Goal: Information Seeking & Learning: Learn about a topic

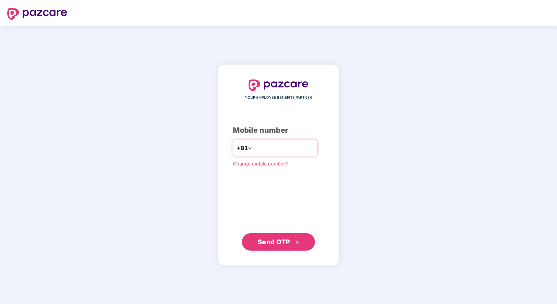
click at [270, 148] on input "number" at bounding box center [283, 148] width 60 height 12
type input "**********"
click at [270, 174] on div "**********" at bounding box center [278, 165] width 91 height 171
click at [275, 242] on span "Send OTP" at bounding box center [274, 242] width 32 height 8
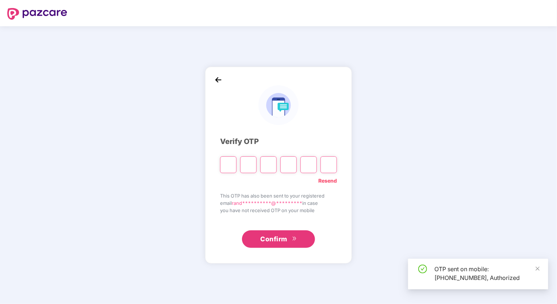
click at [232, 163] on input "Please enter verification code. Digit 1" at bounding box center [228, 164] width 16 height 17
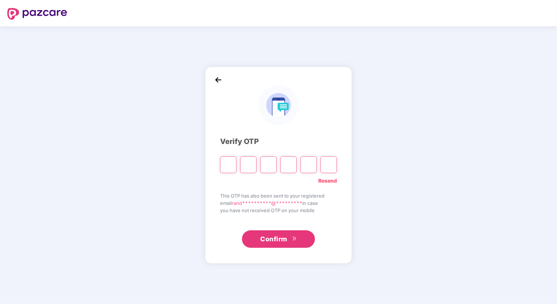
type input "*"
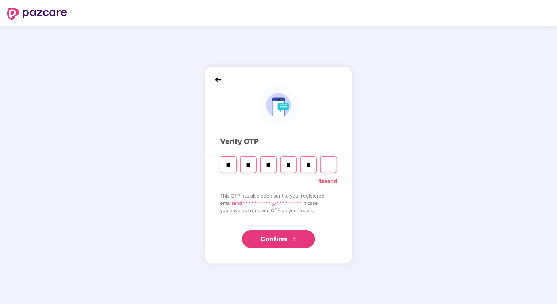
type input "*"
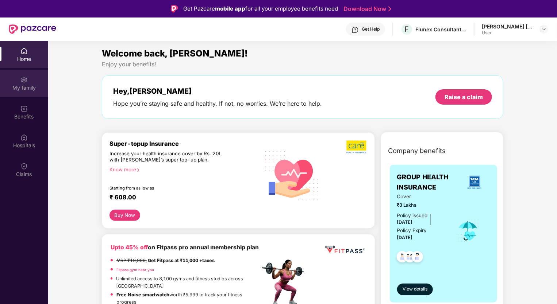
click at [20, 88] on div "My family" at bounding box center [24, 87] width 48 height 7
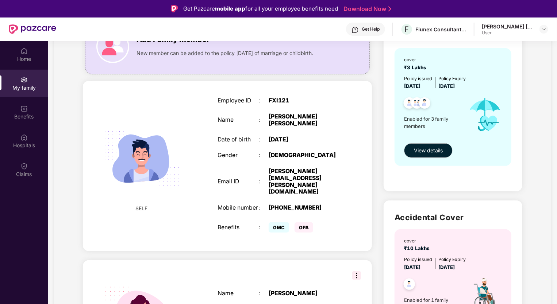
scroll to position [109, 0]
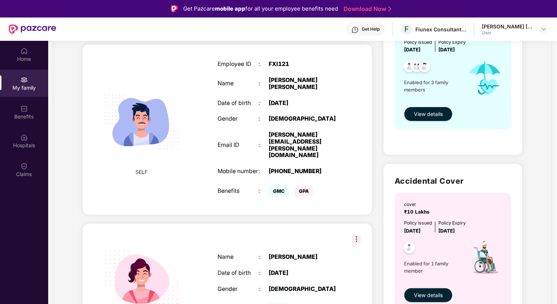
click at [142, 168] on span "SELF" at bounding box center [141, 172] width 12 height 8
click at [142, 123] on img at bounding box center [141, 122] width 92 height 92
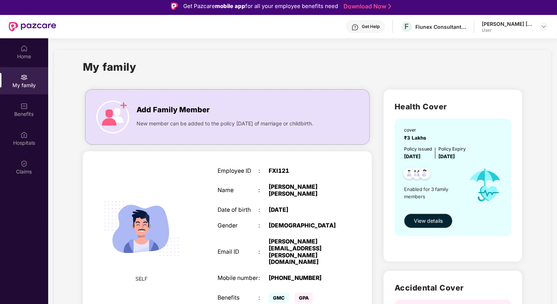
scroll to position [0, 0]
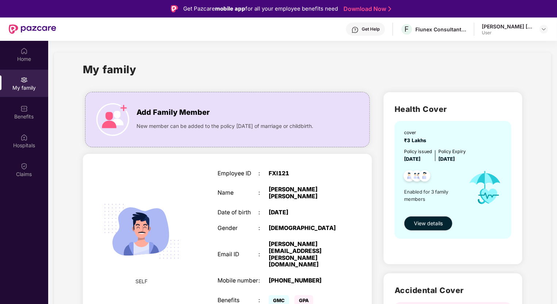
click at [338, 193] on div "[PERSON_NAME] [PERSON_NAME]" at bounding box center [303, 193] width 71 height 14
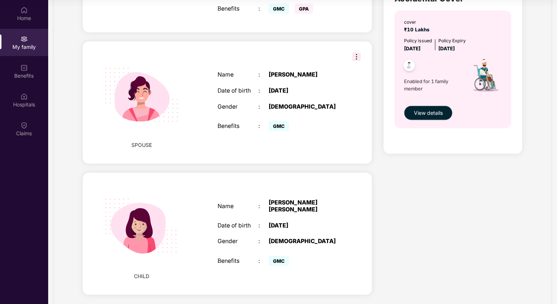
scroll to position [4, 0]
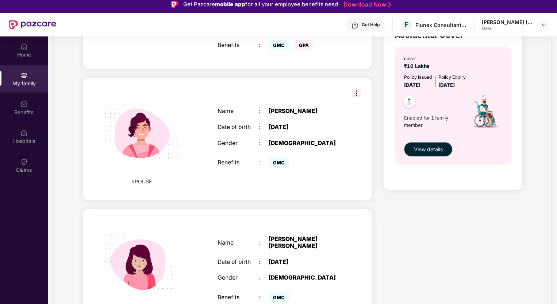
click at [433, 146] on span "View details" at bounding box center [428, 150] width 29 height 8
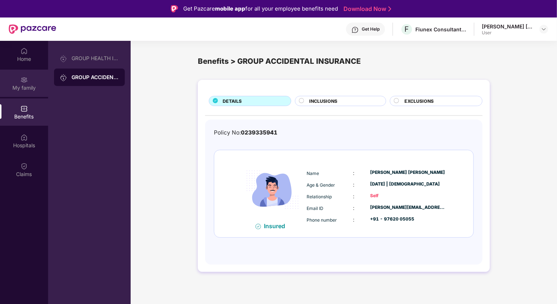
click at [22, 84] on div "My family" at bounding box center [24, 87] width 48 height 7
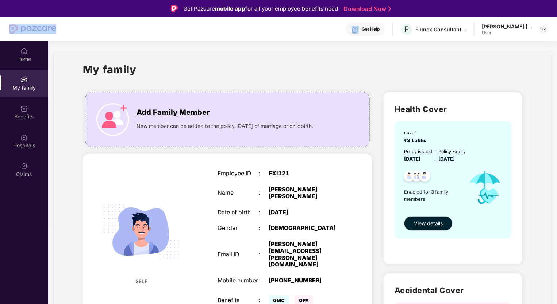
drag, startPoint x: 60, startPoint y: 30, endPoint x: 28, endPoint y: 28, distance: 31.4
click at [28, 28] on div "Get Help F Fiunex Consultants Private Limited [PERSON_NAME] [PERSON_NAME] User" at bounding box center [278, 29] width 539 height 23
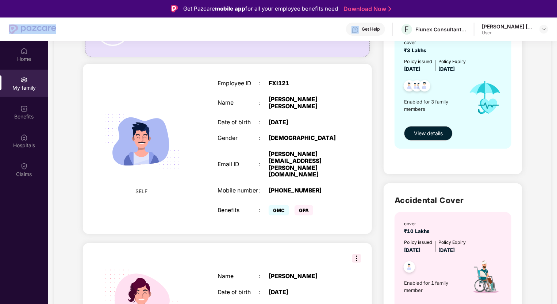
scroll to position [109, 0]
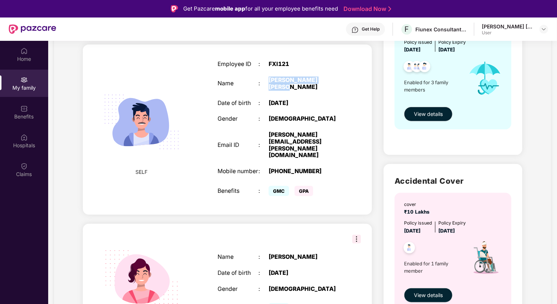
drag, startPoint x: 267, startPoint y: 80, endPoint x: 341, endPoint y: 79, distance: 74.4
click at [341, 79] on div "Employee ID : FXI121 Name : [PERSON_NAME] [PERSON_NAME] Date of birth : [DEMOGR…" at bounding box center [278, 129] width 137 height 155
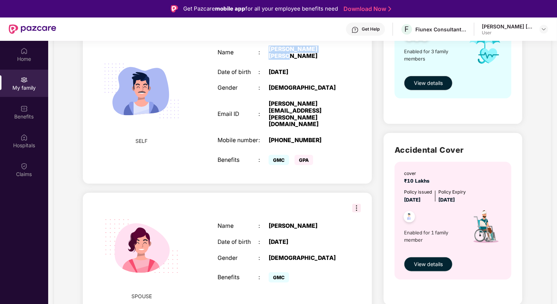
scroll to position [251, 0]
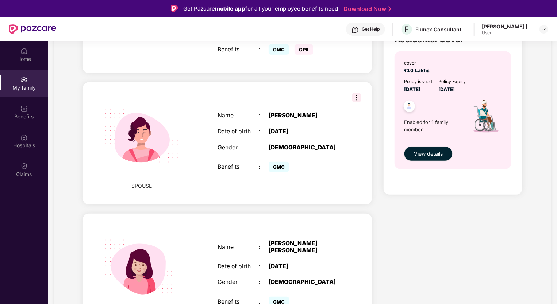
drag, startPoint x: 283, startPoint y: 95, endPoint x: 328, endPoint y: 96, distance: 45.2
click at [328, 112] on div "[PERSON_NAME]" at bounding box center [303, 115] width 71 height 7
drag, startPoint x: 265, startPoint y: 227, endPoint x: 333, endPoint y: 233, distance: 68.1
click at [333, 233] on div "Name : [PERSON_NAME] [PERSON_NAME] Date of birth : [DEMOGRAPHIC_DATA] Gender : …" at bounding box center [278, 274] width 137 height 87
drag, startPoint x: 333, startPoint y: 233, endPoint x: 327, endPoint y: 254, distance: 22.0
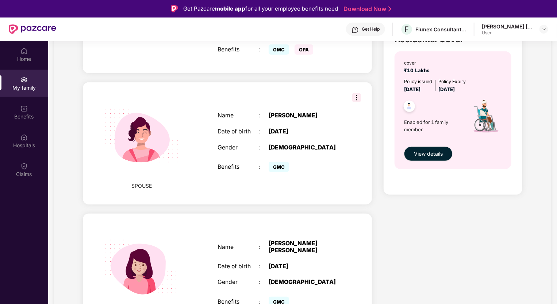
click at [330, 252] on div "Name : [PERSON_NAME] [PERSON_NAME] Date of birth : [DEMOGRAPHIC_DATA] Gender : …" at bounding box center [278, 274] width 137 height 87
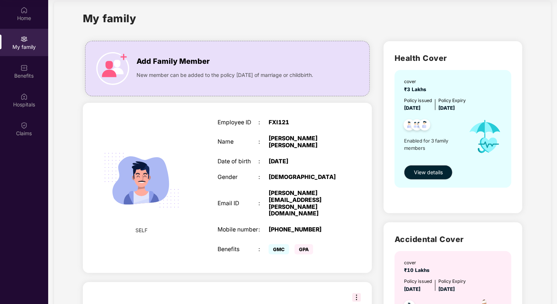
scroll to position [0, 0]
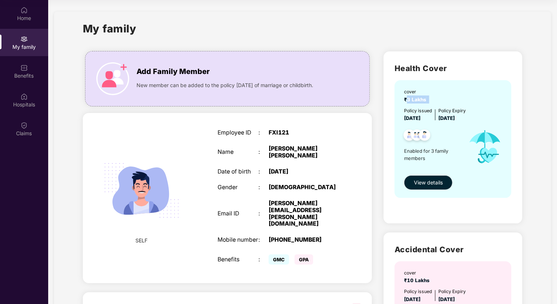
drag, startPoint x: 407, startPoint y: 98, endPoint x: 428, endPoint y: 102, distance: 21.7
click at [428, 102] on div "cover ₹3 Lakhs" at bounding box center [453, 95] width 99 height 15
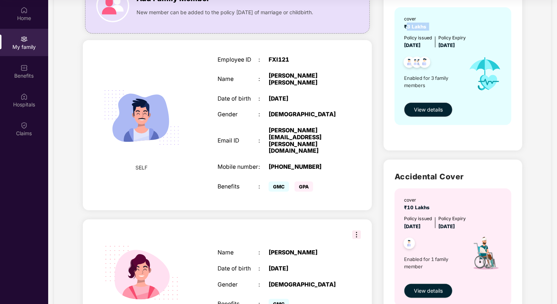
scroll to position [109, 0]
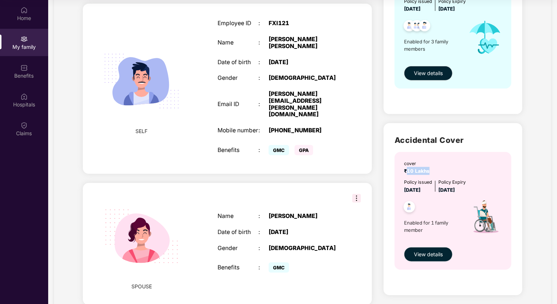
drag, startPoint x: 405, startPoint y: 171, endPoint x: 429, endPoint y: 171, distance: 24.1
click at [429, 171] on span "₹10 Lakhs" at bounding box center [418, 171] width 28 height 6
drag, startPoint x: 429, startPoint y: 171, endPoint x: 435, endPoint y: 190, distance: 20.0
click at [435, 190] on div "cover ₹10 Lakhs Policy issued [DATE] Policy Expiry [DATE] Enabled for 1 family …" at bounding box center [452, 211] width 117 height 118
drag, startPoint x: 435, startPoint y: 190, endPoint x: 441, endPoint y: 193, distance: 6.0
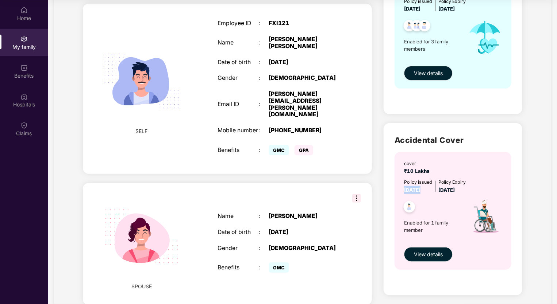
click at [441, 193] on div "Policy issued [DATE] Policy Expiry [DATE]" at bounding box center [453, 186] width 99 height 15
click at [441, 196] on div "Enabled for 1 family member" at bounding box center [433, 219] width 58 height 50
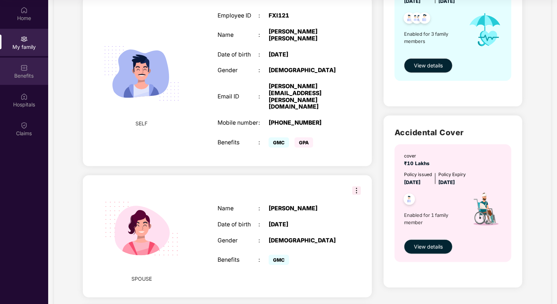
scroll to position [105, 0]
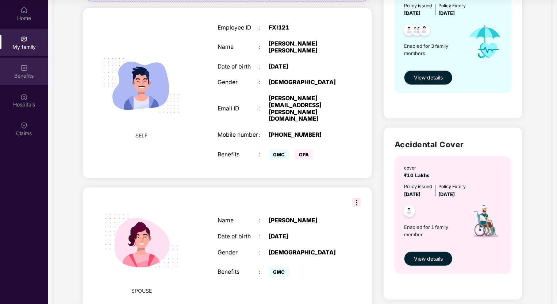
click at [23, 76] on div "Benefits" at bounding box center [24, 75] width 48 height 7
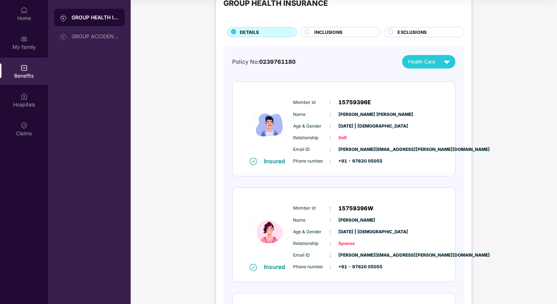
scroll to position [36, 0]
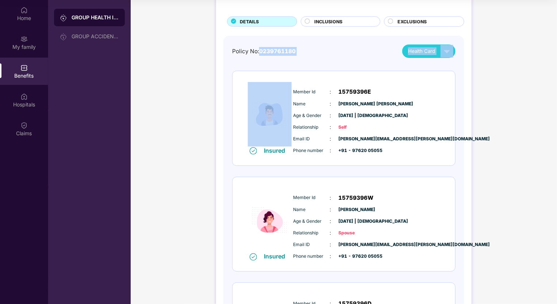
drag, startPoint x: 260, startPoint y: 55, endPoint x: 287, endPoint y: 58, distance: 27.1
click at [287, 58] on div "Policy No: 0239761180 Health Card Insured Member Id : 15759396E Name : [PERSON_…" at bounding box center [343, 216] width 223 height 344
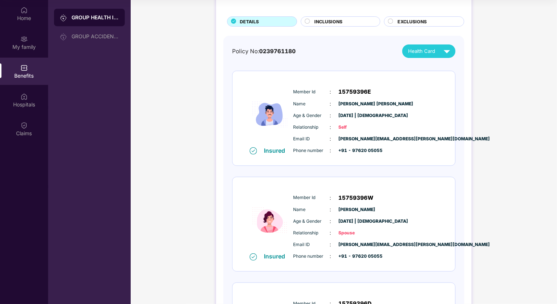
click at [402, 147] on div "Phone number : +91 - 97620 05055" at bounding box center [365, 151] width 145 height 8
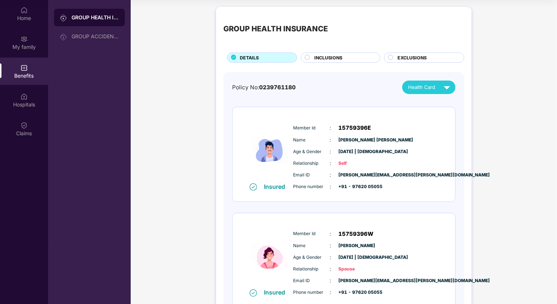
scroll to position [0, 0]
drag, startPoint x: 198, startPoint y: 107, endPoint x: 234, endPoint y: 96, distance: 37.7
click at [198, 106] on div "GROUP HEALTH INSURANCE DETAILS INCLUSIONS EXCLUSIONS Policy No: 0239761180 Heal…" at bounding box center [344, 232] width 426 height 456
click at [305, 60] on circle at bounding box center [307, 57] width 5 height 5
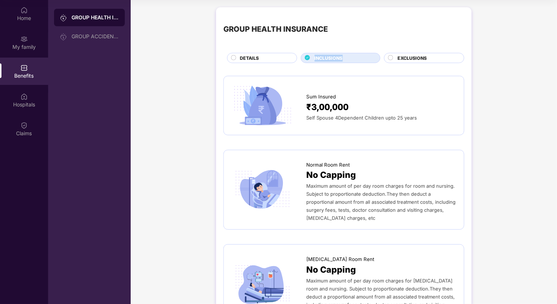
drag, startPoint x: 342, startPoint y: 58, endPoint x: 312, endPoint y: 58, distance: 30.3
click at [312, 58] on div "INCLUSIONS" at bounding box center [343, 59] width 65 height 8
copy span "INCLUSIONS"
drag, startPoint x: 396, startPoint y: 58, endPoint x: 426, endPoint y: 60, distance: 30.7
click at [426, 60] on div "EXCLUSIONS" at bounding box center [427, 59] width 66 height 8
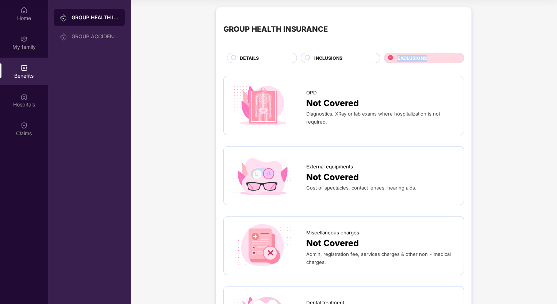
copy span "EXCLUSIONS"
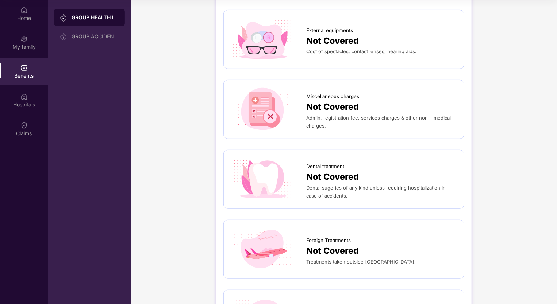
scroll to position [136, 0]
click at [359, 186] on span "Dental sugeries of any kind unless requiring hospitalization in case of acciden…" at bounding box center [375, 193] width 139 height 14
click at [343, 187] on span "Dental sugeries of any kind unless requiring hospitalization in case of acciden…" at bounding box center [375, 193] width 139 height 14
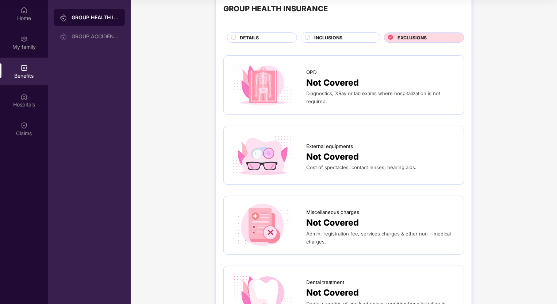
scroll to position [0, 0]
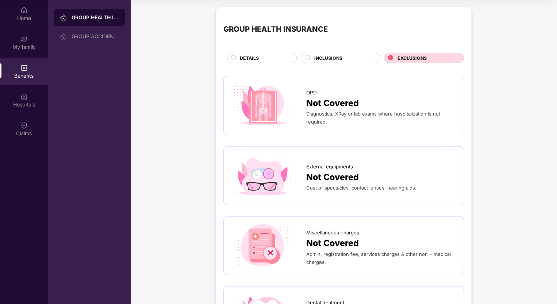
click at [332, 61] on span "INCLUSIONS" at bounding box center [328, 58] width 28 height 7
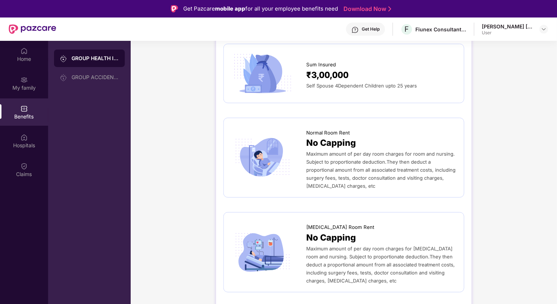
scroll to position [109, 0]
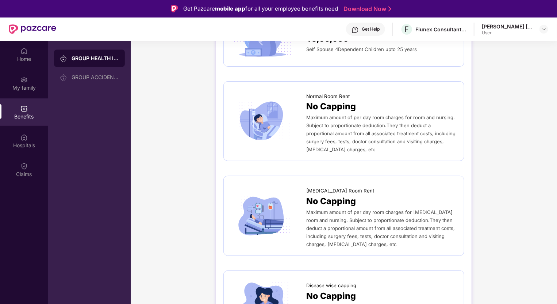
click at [305, 201] on div at bounding box center [268, 216] width 75 height 44
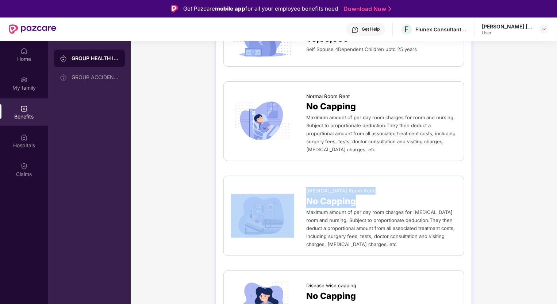
drag, startPoint x: 305, startPoint y: 201, endPoint x: 356, endPoint y: 200, distance: 51.4
click at [356, 200] on div "[MEDICAL_DATA] Room Rent No Capping Maximum amount of per day room charges for …" at bounding box center [343, 215] width 225 height 65
copy div "[MEDICAL_DATA] Room Rent No Capping"
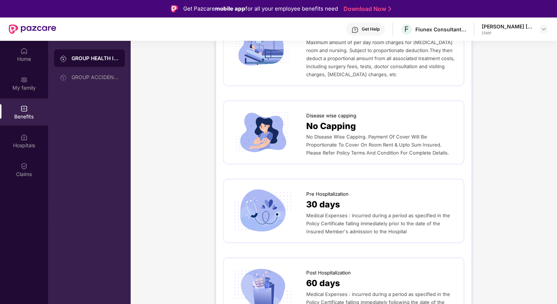
scroll to position [292, 0]
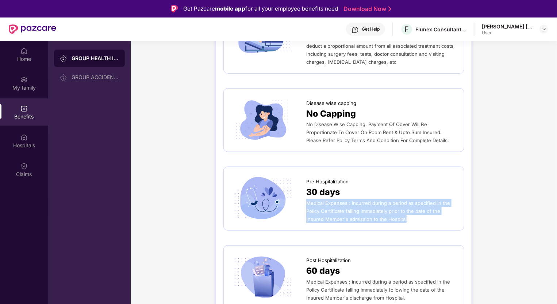
drag, startPoint x: 306, startPoint y: 205, endPoint x: 406, endPoint y: 220, distance: 100.6
click at [406, 220] on div "Medical Expenses : incurred during a period as specified in the Policy Certific…" at bounding box center [381, 211] width 150 height 24
copy span "Medical Expenses : incurred during a period as specified in the Policy Certific…"
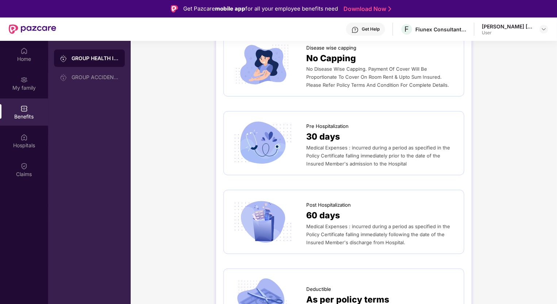
scroll to position [365, 0]
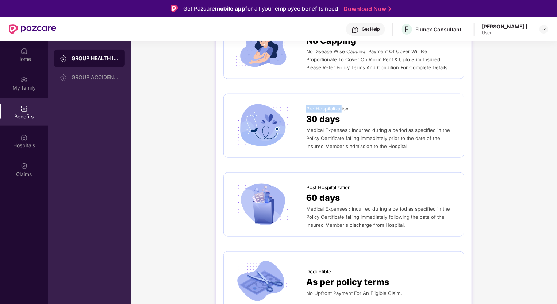
drag, startPoint x: 306, startPoint y: 107, endPoint x: 342, endPoint y: 109, distance: 36.2
click at [342, 109] on span "Pre Hospitalization" at bounding box center [327, 109] width 42 height 8
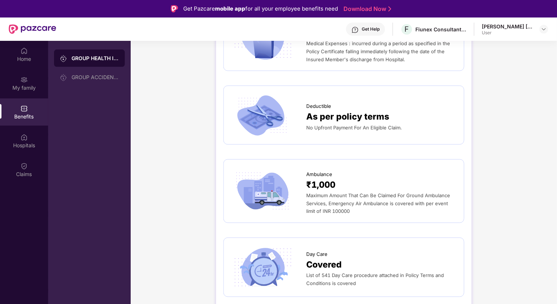
scroll to position [547, 0]
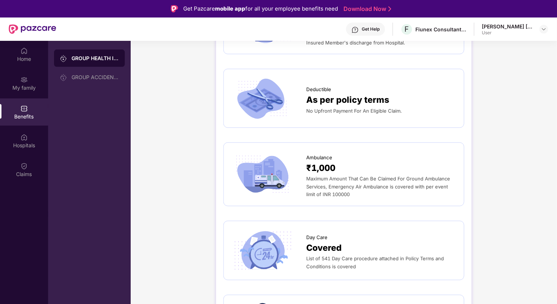
click at [310, 115] on div "No Upfront Payment For An Eligible Claim." at bounding box center [381, 111] width 150 height 8
click at [395, 113] on span "No Upfront Payment For An Eligible Claim." at bounding box center [354, 111] width 96 height 6
click at [365, 115] on div "No Upfront Payment For An Eligible Claim." at bounding box center [381, 111] width 150 height 8
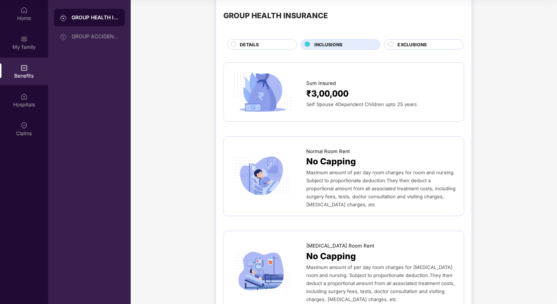
scroll to position [0, 0]
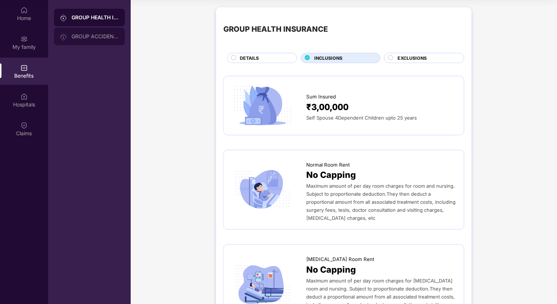
click at [85, 35] on div "GROUP ACCIDENTAL INSURANCE" at bounding box center [94, 37] width 47 height 6
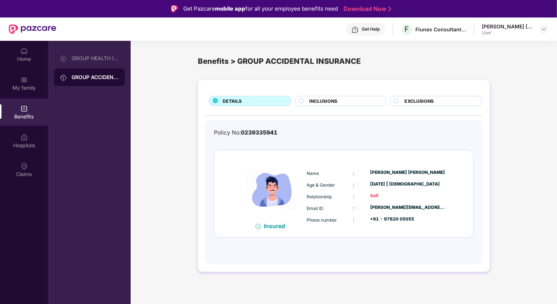
click at [173, 122] on div "DETAILS INCLUSIONS EXCLUSIONS Policy No: 0239335941 Insured Name : [PERSON_NAME…" at bounding box center [344, 179] width 426 height 207
click at [74, 59] on div "GROUP HEALTH INSURANCE" at bounding box center [94, 58] width 47 height 6
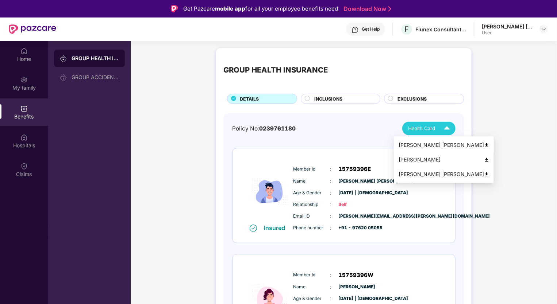
click at [484, 145] on img at bounding box center [486, 145] width 5 height 5
click at [445, 127] on img at bounding box center [446, 128] width 13 height 13
click at [484, 160] on img at bounding box center [486, 159] width 5 height 5
click at [484, 176] on img at bounding box center [486, 174] width 5 height 5
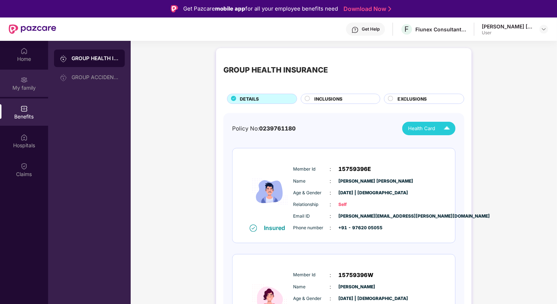
click at [27, 88] on div "My family" at bounding box center [24, 87] width 48 height 7
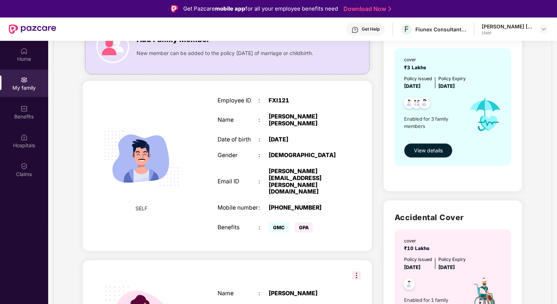
scroll to position [36, 0]
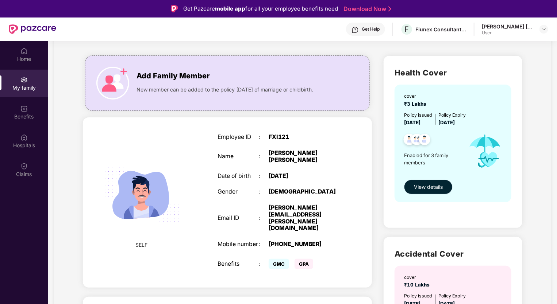
click at [433, 187] on span "View details" at bounding box center [428, 187] width 29 height 8
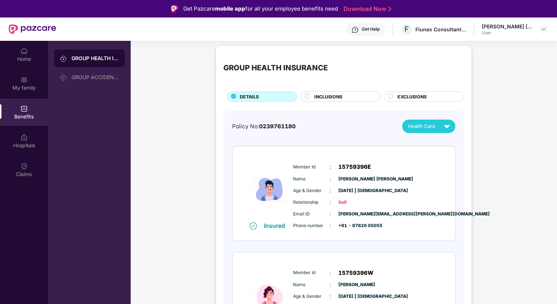
scroll to position [0, 0]
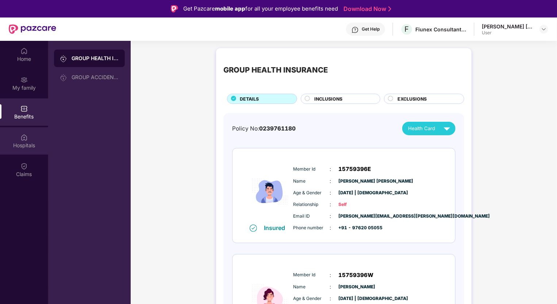
click at [23, 145] on div "Hospitals" at bounding box center [24, 145] width 48 height 7
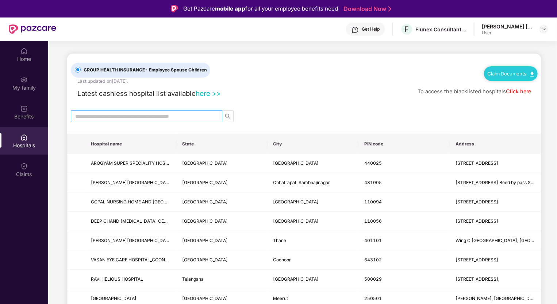
click at [171, 119] on input "text" at bounding box center [143, 116] width 137 height 8
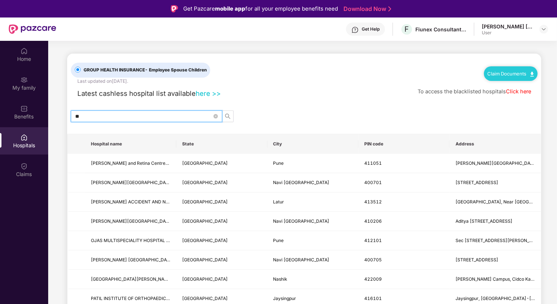
type input "*"
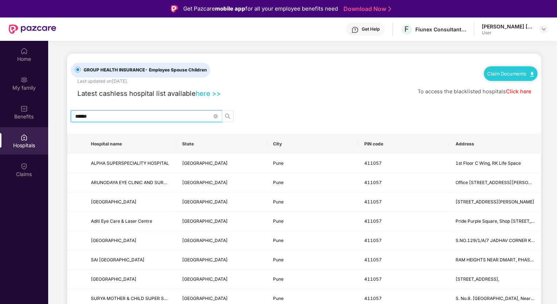
click at [227, 117] on icon "search" at bounding box center [228, 116] width 6 height 6
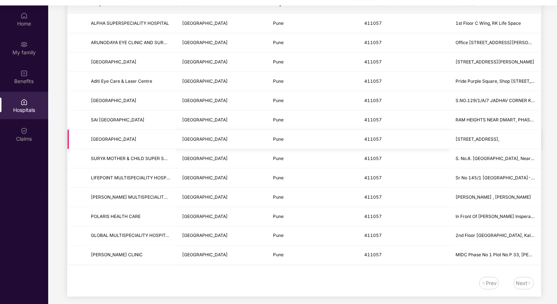
scroll to position [41, 0]
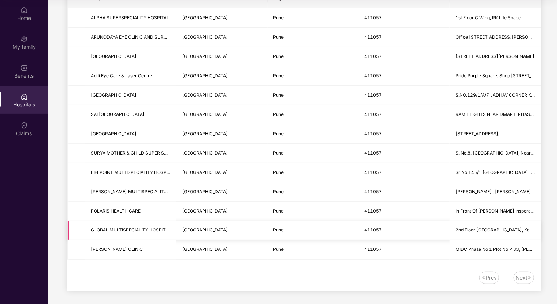
type input "******"
drag, startPoint x: 85, startPoint y: 229, endPoint x: 175, endPoint y: 229, distance: 89.7
click at [175, 229] on td "GLOBAL MULTISPECIALITY HOSPITAL" at bounding box center [130, 230] width 91 height 19
drag, startPoint x: 175, startPoint y: 229, endPoint x: 167, endPoint y: 230, distance: 8.1
click at [167, 230] on span "GLOBAL MULTISPECIALITY HOSPITAL" at bounding box center [131, 229] width 80 height 5
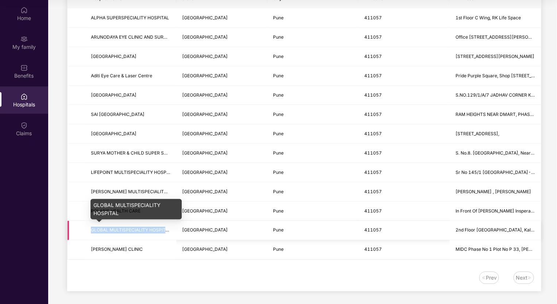
copy span "GLOBAL MULTISPECIALITY HOSPITAL"
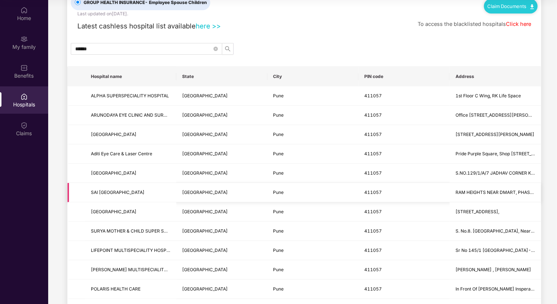
scroll to position [0, 0]
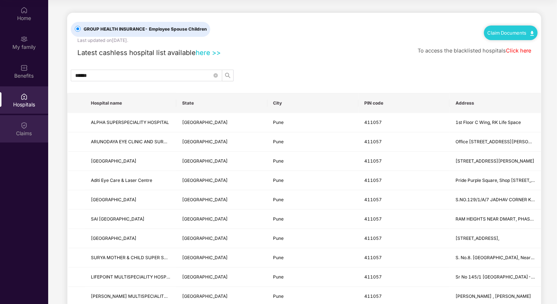
click at [28, 129] on div "Claims" at bounding box center [24, 128] width 48 height 27
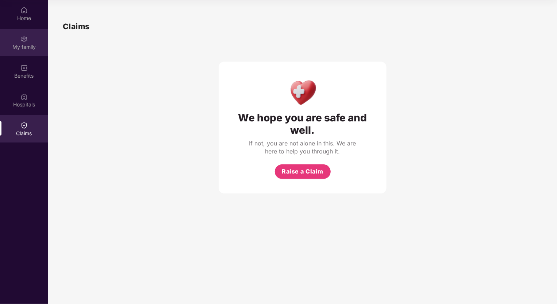
click at [26, 46] on div "My family" at bounding box center [24, 46] width 48 height 7
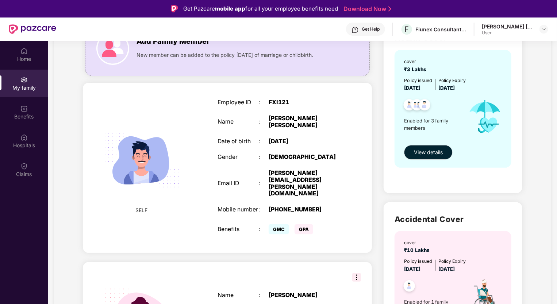
scroll to position [219, 0]
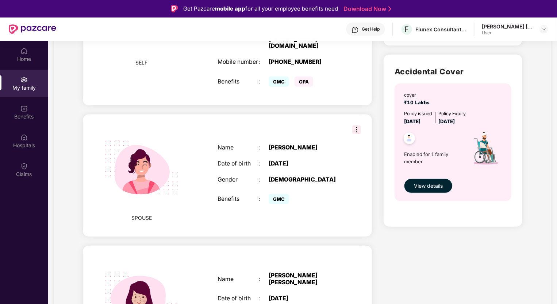
click at [432, 185] on span "View details" at bounding box center [428, 186] width 29 height 8
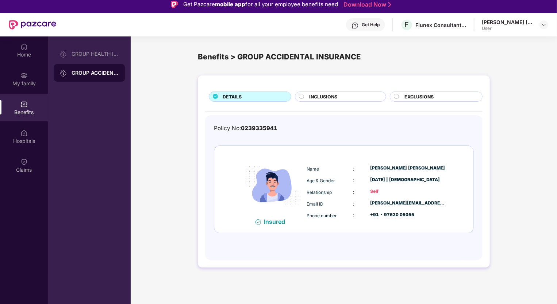
scroll to position [0, 0]
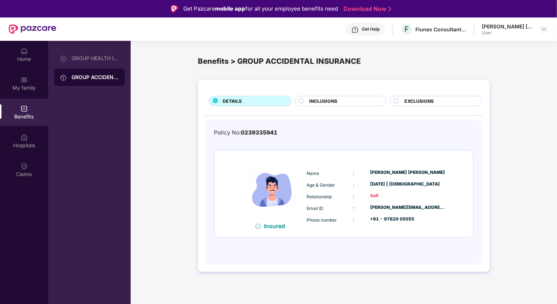
click at [267, 229] on div "Insured" at bounding box center [272, 226] width 65 height 8
click at [271, 225] on div "Insured" at bounding box center [277, 225] width 26 height 7
click at [376, 205] on div "[PERSON_NAME][EMAIL_ADDRESS][PERSON_NAME][DOMAIN_NAME]" at bounding box center [407, 207] width 75 height 7
click at [372, 196] on div "Self" at bounding box center [407, 196] width 75 height 7
click at [377, 183] on div "[DATE] | [DEMOGRAPHIC_DATA]" at bounding box center [407, 184] width 75 height 7
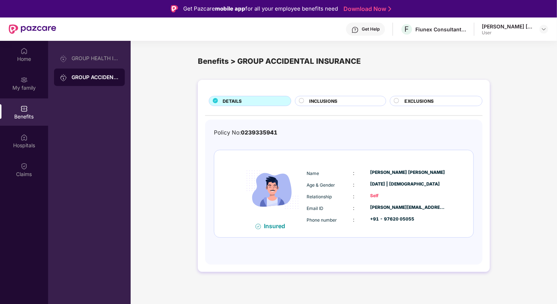
click at [378, 173] on div "[PERSON_NAME] [PERSON_NAME]" at bounding box center [407, 172] width 75 height 7
click at [27, 116] on div "Benefits" at bounding box center [24, 116] width 48 height 7
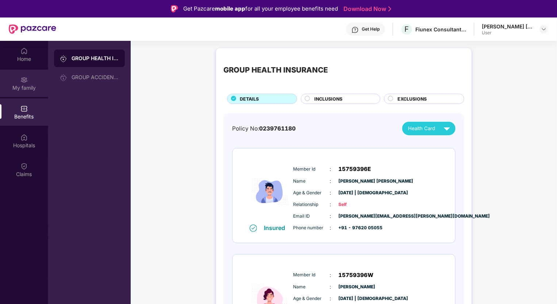
click at [28, 90] on div "My family" at bounding box center [24, 87] width 48 height 7
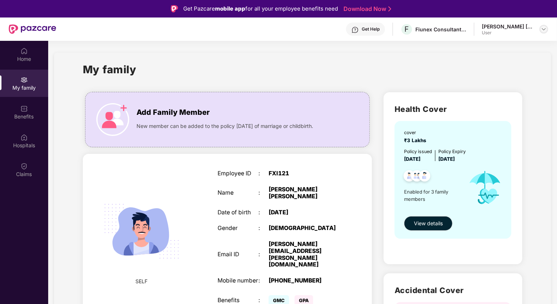
click at [543, 31] on img at bounding box center [544, 29] width 6 height 6
click at [368, 29] on div "Get Help" at bounding box center [370, 29] width 18 height 6
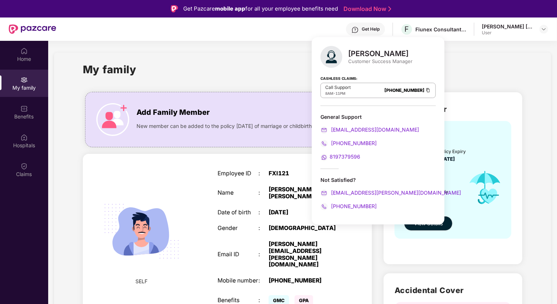
click at [252, 68] on div "My family" at bounding box center [303, 73] width 440 height 25
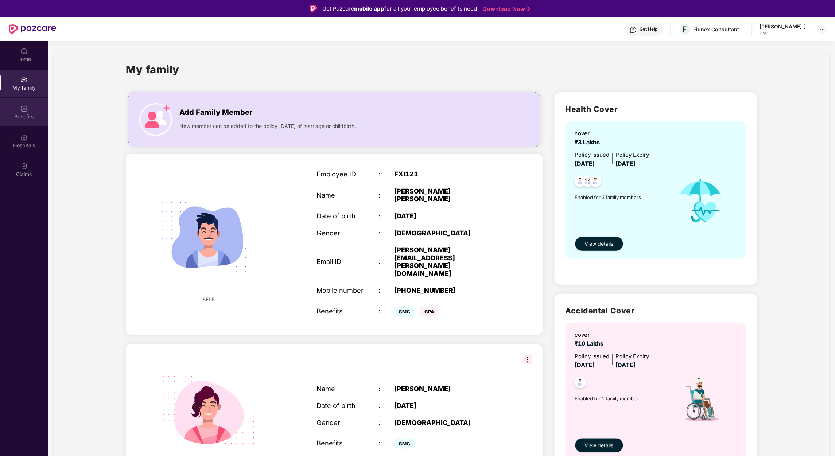
click at [31, 106] on div "Benefits" at bounding box center [24, 111] width 48 height 27
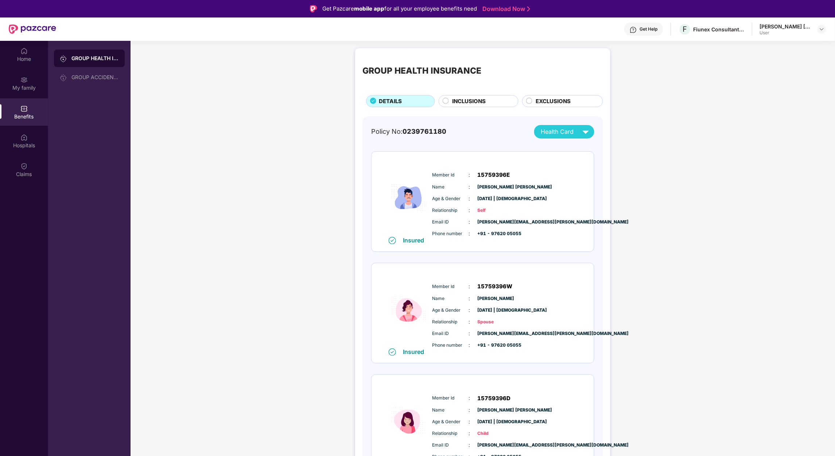
click at [465, 97] on span "INCLUSIONS" at bounding box center [470, 101] width 34 height 9
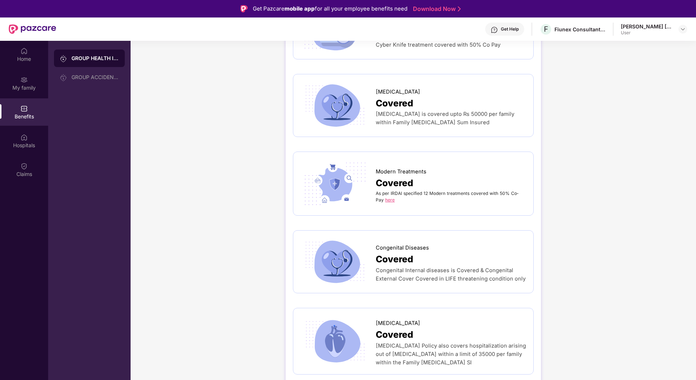
scroll to position [1504, 0]
